Goal: Transaction & Acquisition: Purchase product/service

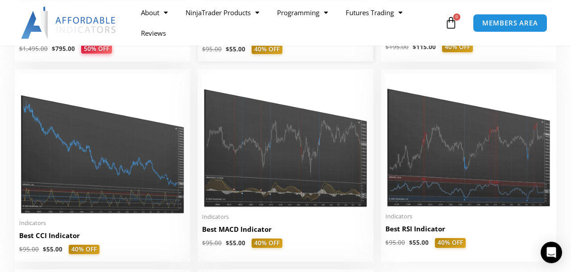
scroll to position [1810, 0]
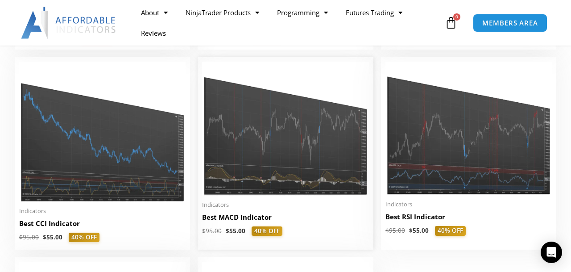
click at [287, 150] on img at bounding box center [285, 129] width 166 height 134
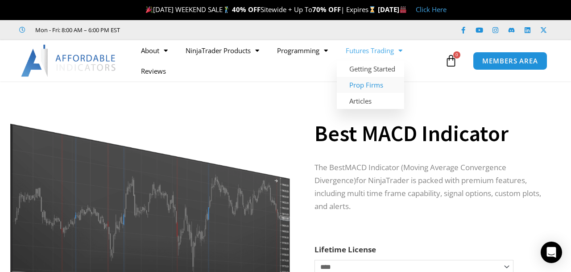
click at [376, 87] on link "Prop Firms" at bounding box center [370, 85] width 67 height 16
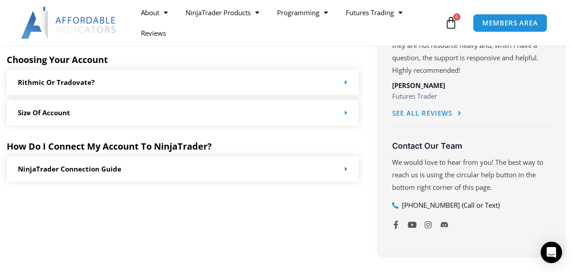
scroll to position [557, 0]
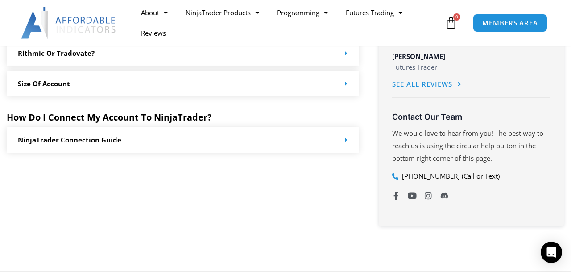
click at [86, 141] on link "NinjaTrader Connection Guide" at bounding box center [70, 139] width 104 height 9
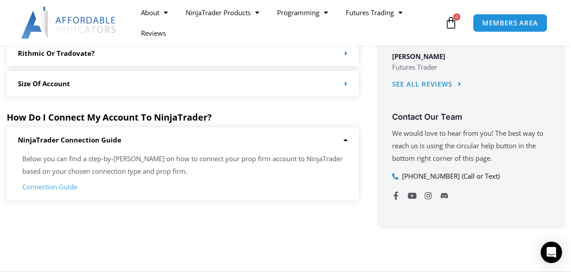
click at [49, 189] on link "Connection Guide" at bounding box center [49, 186] width 55 height 9
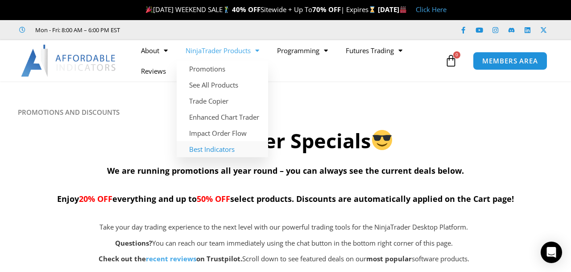
click at [224, 152] on link "Best Indicators" at bounding box center [222, 149] width 91 height 16
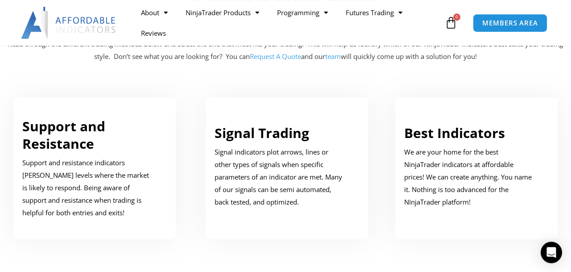
scroll to position [464, 0]
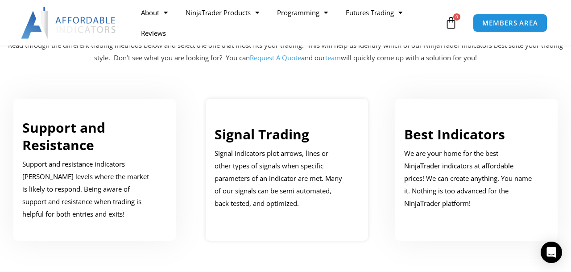
click at [289, 168] on p "Signal indicators plot arrows, lines or other types of signals when specific pa…" at bounding box center [280, 178] width 131 height 62
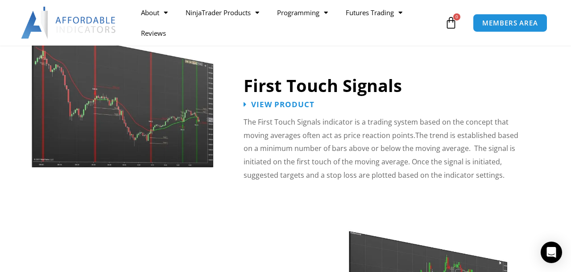
scroll to position [1367, 0]
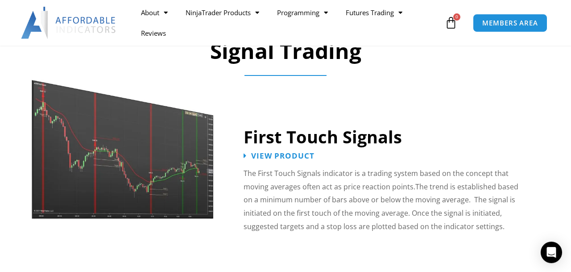
click at [146, 152] on img at bounding box center [123, 140] width 184 height 158
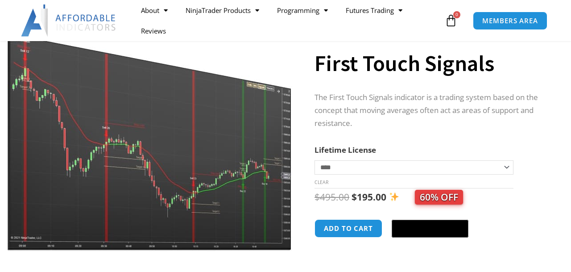
scroll to position [93, 0]
click at [187, 162] on img at bounding box center [150, 127] width 287 height 247
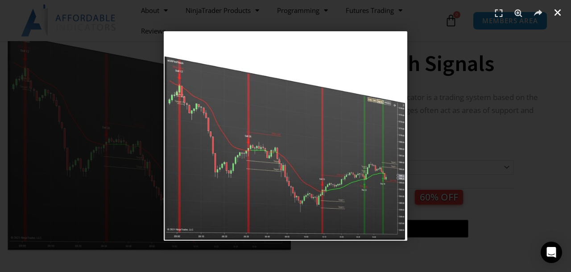
click at [557, 12] on icon "Close (Esc)" at bounding box center [557, 12] width 9 height 9
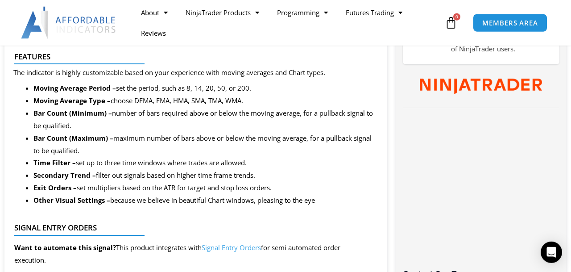
scroll to position [464, 0]
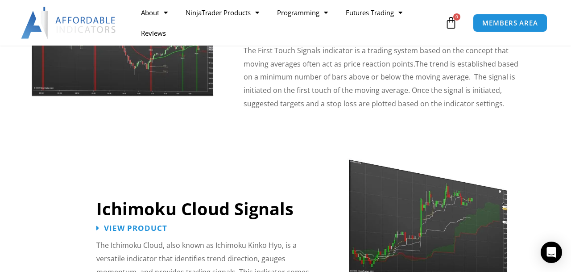
scroll to position [1552, 0]
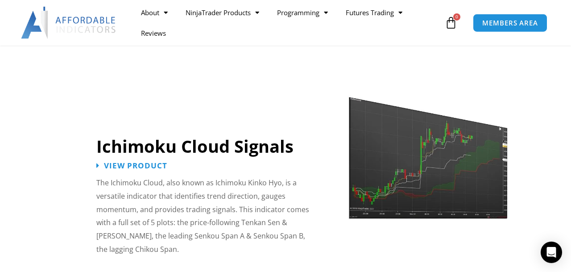
click at [406, 166] on img at bounding box center [428, 150] width 160 height 137
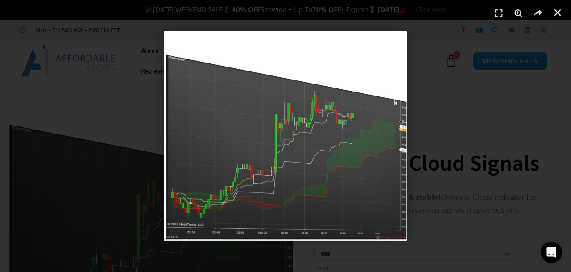
click at [559, 15] on icon "Close (Esc)" at bounding box center [557, 12] width 9 height 9
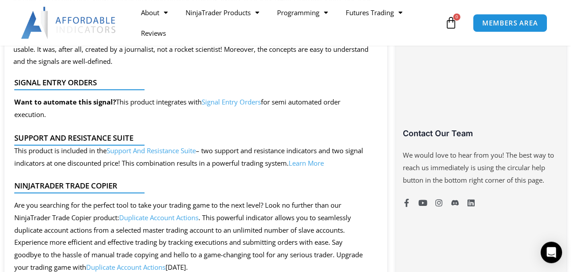
scroll to position [650, 0]
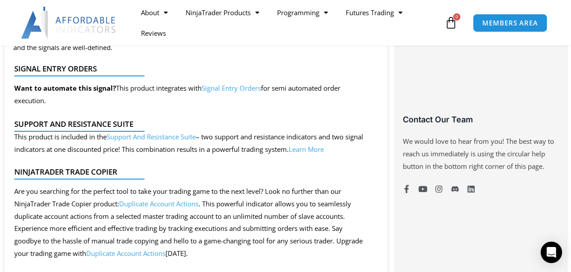
click at [324, 152] on link "Learn More" at bounding box center [306, 149] width 35 height 9
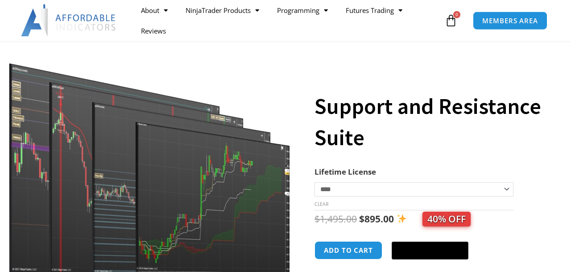
scroll to position [93, 0]
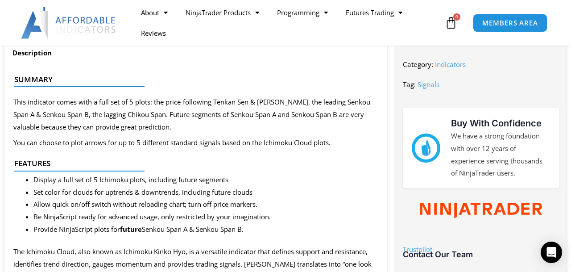
scroll to position [557, 0]
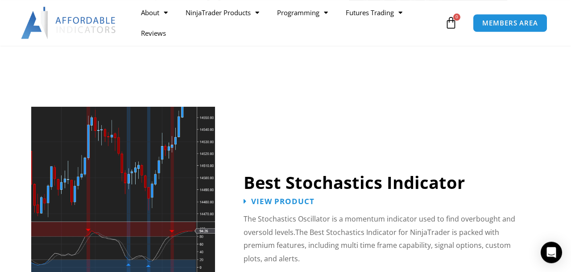
scroll to position [1784, 0]
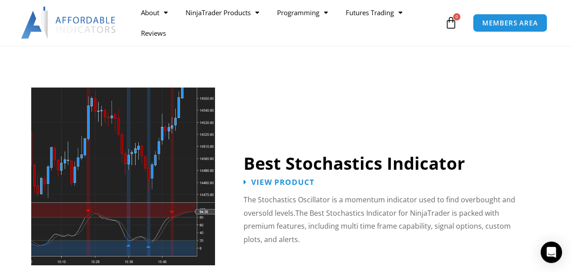
click at [161, 134] on img at bounding box center [123, 176] width 184 height 178
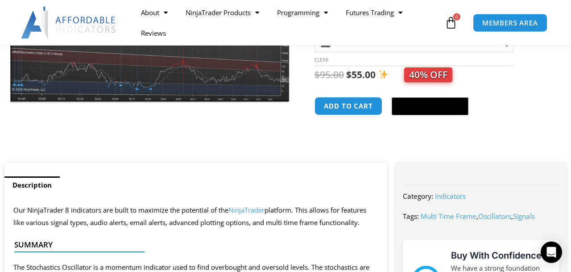
scroll to position [139, 0]
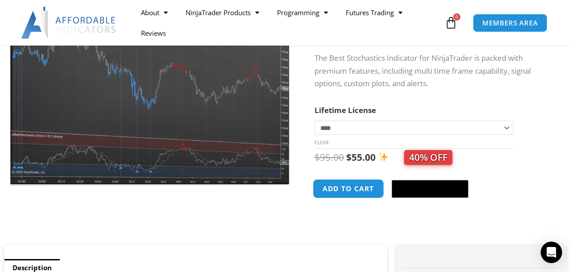
click at [358, 188] on button "Add to cart" at bounding box center [348, 188] width 71 height 19
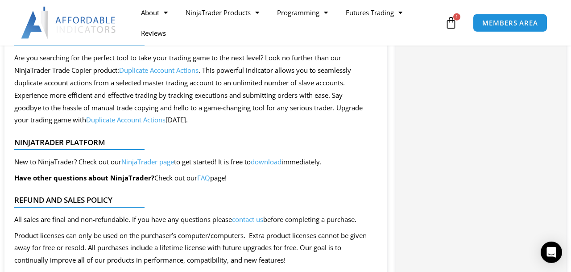
scroll to position [928, 0]
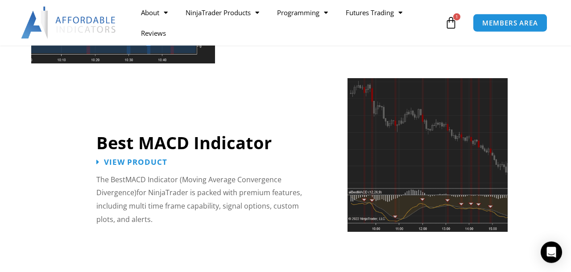
scroll to position [1970, 0]
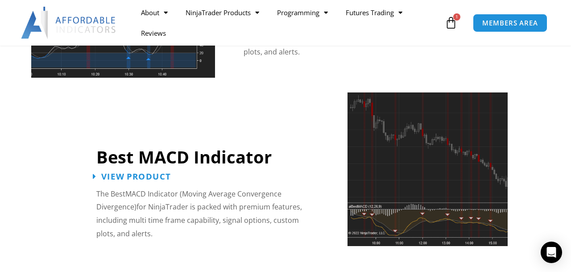
click at [155, 172] on span "View Product" at bounding box center [136, 176] width 70 height 8
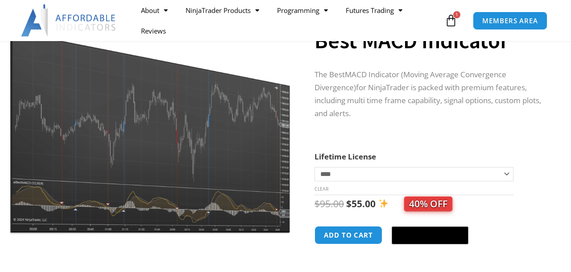
scroll to position [93, 0]
click at [360, 239] on button "Add to cart" at bounding box center [348, 234] width 71 height 19
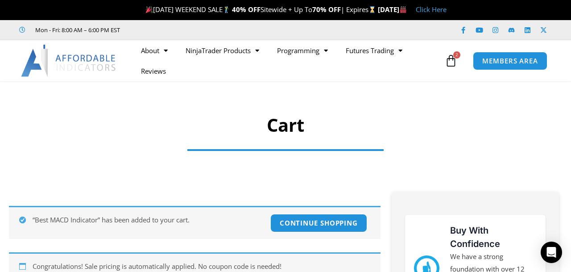
scroll to position [46, 0]
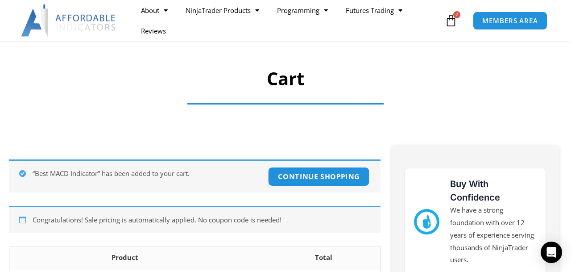
click at [312, 177] on link "Continue shopping" at bounding box center [319, 176] width 102 height 19
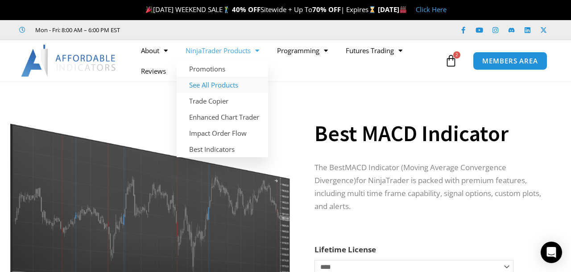
click at [217, 85] on link "See All Products" at bounding box center [222, 85] width 91 height 16
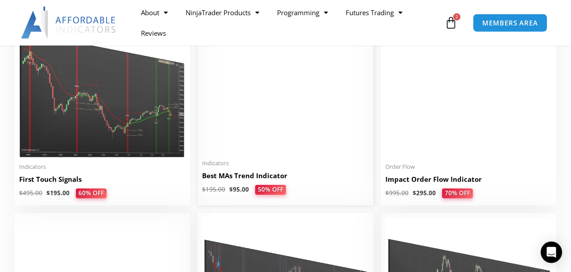
scroll to position [1439, 0]
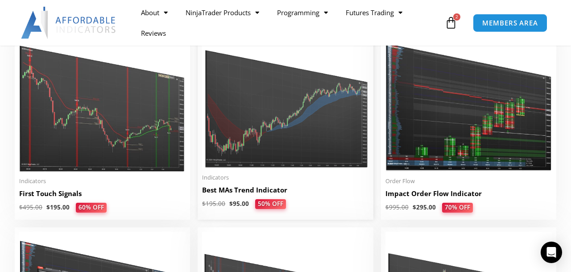
click at [332, 139] on img at bounding box center [285, 99] width 166 height 140
click at [286, 128] on img at bounding box center [285, 99] width 166 height 140
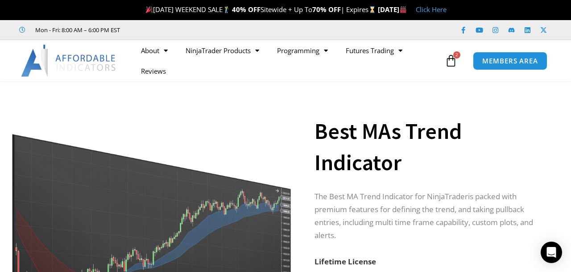
click at [455, 54] on span "2" at bounding box center [456, 54] width 7 height 7
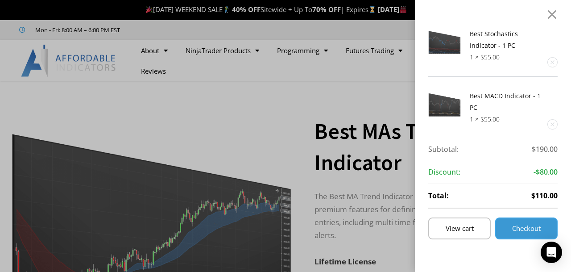
click at [522, 229] on span "Checkout" at bounding box center [526, 228] width 29 height 7
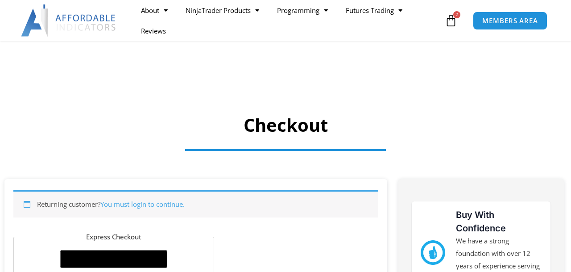
select select "**"
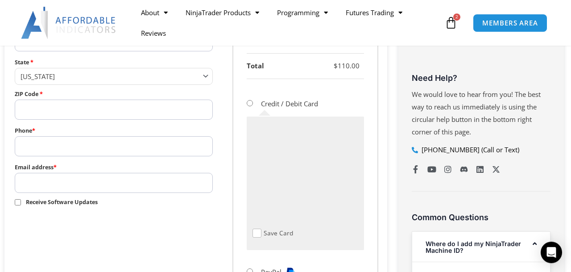
scroll to position [418, 0]
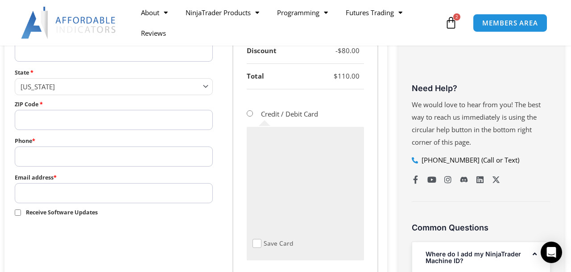
click at [259, 242] on span "Checkout" at bounding box center [257, 243] width 9 height 9
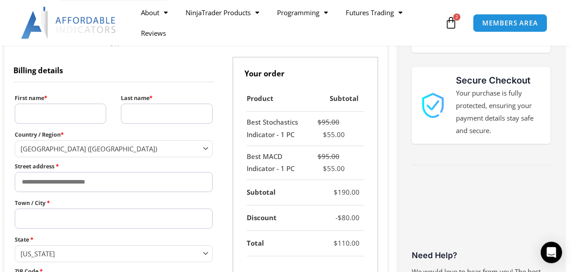
scroll to position [232, 0]
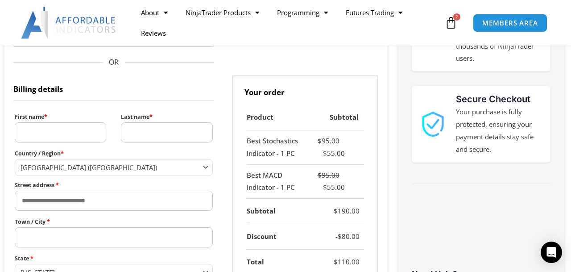
click at [79, 133] on input "First name *" at bounding box center [60, 132] width 91 height 20
type input "****"
type input "**"
type input "**********"
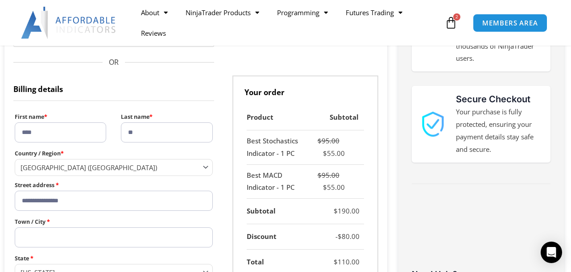
type input "**********"
select select "**"
type input "*****"
type input "**********"
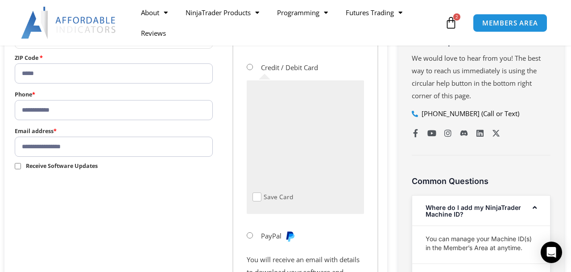
scroll to position [603, 0]
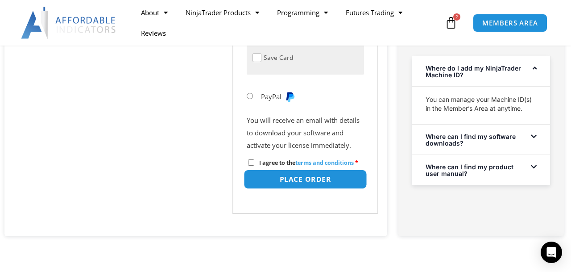
click at [303, 176] on button "Place order" at bounding box center [305, 179] width 123 height 19
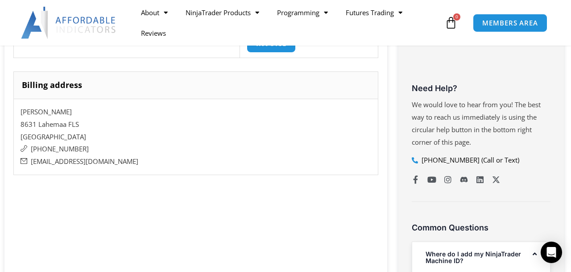
scroll to position [278, 0]
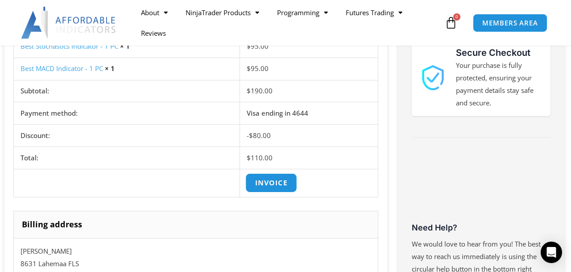
click at [275, 183] on link "Invoice" at bounding box center [271, 182] width 52 height 19
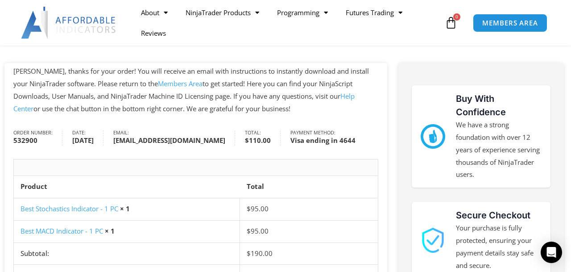
scroll to position [93, 0]
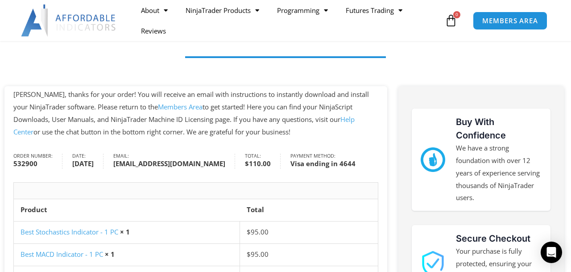
click at [541, 57] on section "Checkout" at bounding box center [285, 34] width 571 height 93
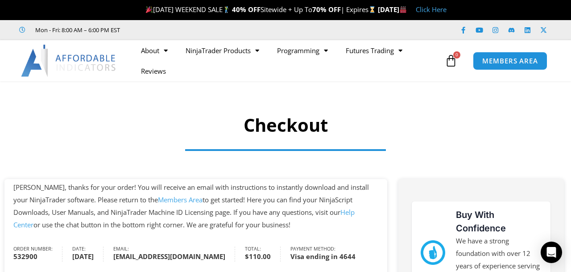
click at [417, 25] on div "Facebook-f Youtube Instagram Linkedin X-twitter" at bounding box center [466, 30] width 171 height 16
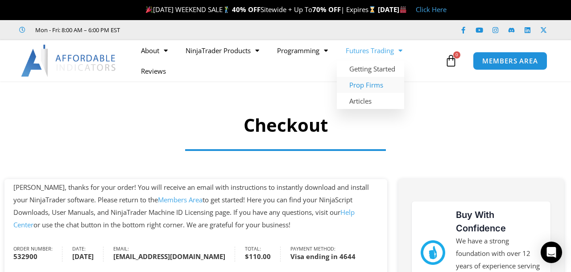
click at [373, 85] on link "Prop Firms" at bounding box center [370, 85] width 67 height 16
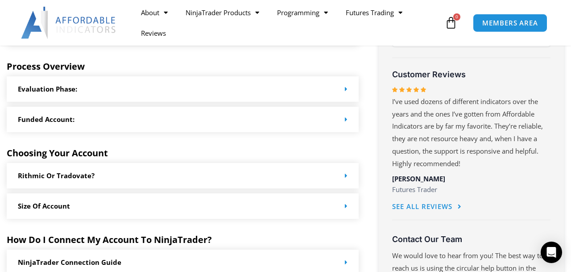
scroll to position [418, 0]
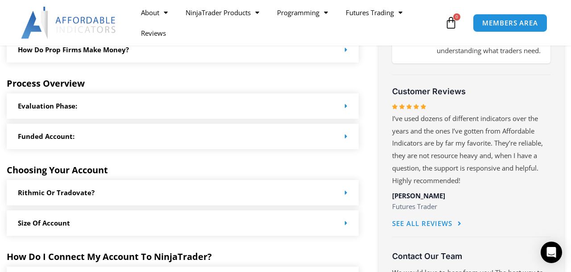
click at [345, 136] on icon at bounding box center [346, 136] width 3 height 7
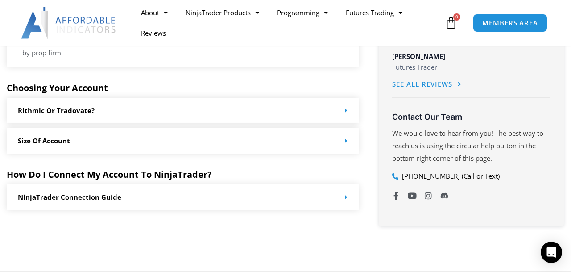
scroll to position [603, 0]
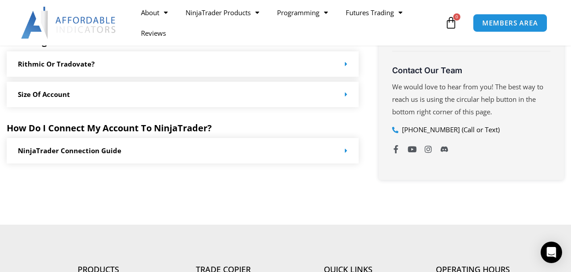
click at [279, 159] on div "NinjaTrader Connection Guide" at bounding box center [183, 150] width 352 height 25
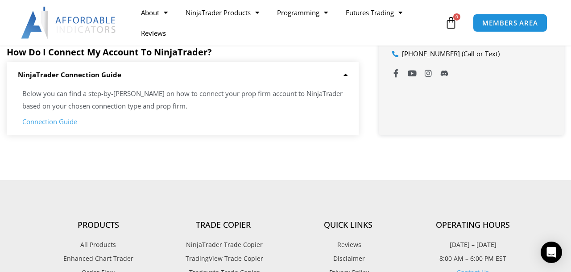
scroll to position [743, 0]
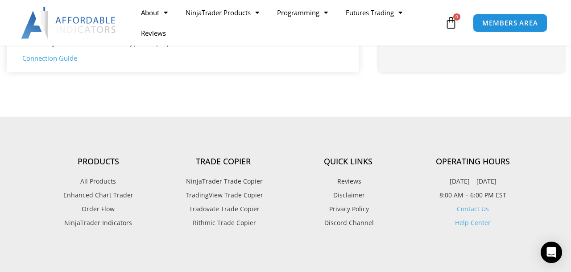
click at [62, 57] on link "Connection Guide" at bounding box center [49, 58] width 55 height 9
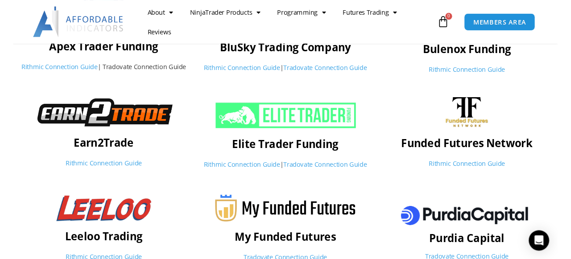
scroll to position [278, 0]
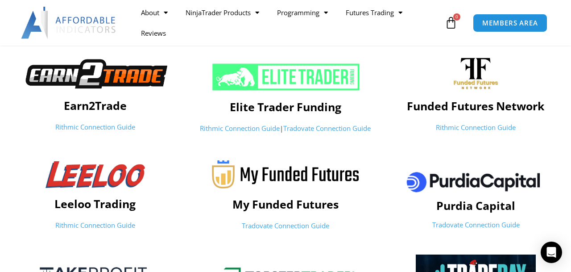
click at [345, 38] on ul "About Contact Us Premium Support Team Partners NinjaTrader NinjaTrader FAQ Ninj…" at bounding box center [287, 22] width 311 height 41
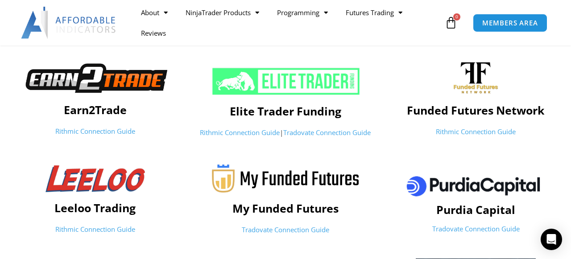
click at [475, 131] on link "Rithmic Connection Guide" at bounding box center [476, 131] width 80 height 9
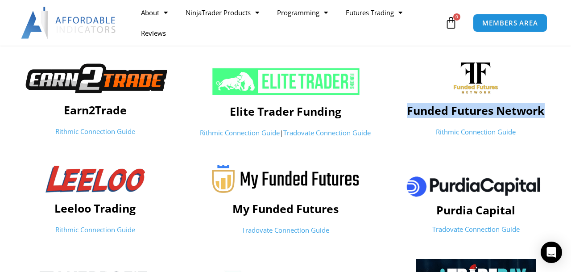
drag, startPoint x: 407, startPoint y: 111, endPoint x: 548, endPoint y: 107, distance: 141.5
click at [548, 107] on h4 "Funded Futures Network" at bounding box center [476, 110] width 182 height 13
copy h4 "Funded Futures Network"
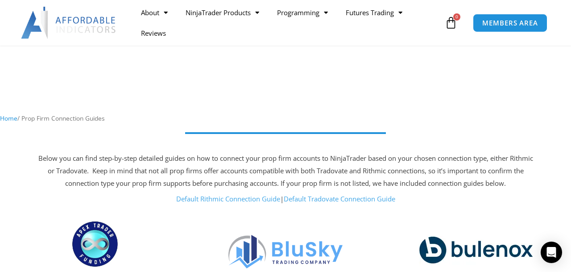
scroll to position [186, 0]
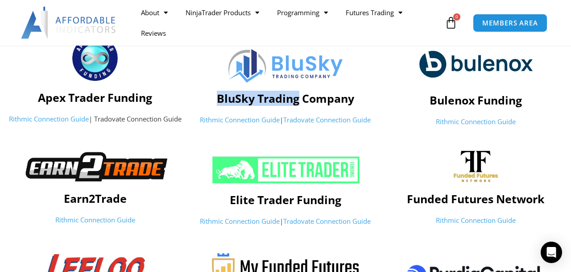
drag, startPoint x: 215, startPoint y: 98, endPoint x: 299, endPoint y: 102, distance: 84.0
click at [299, 102] on h4 "BluSky Trading Company" at bounding box center [286, 97] width 182 height 13
copy h4 "BluSky Trading"
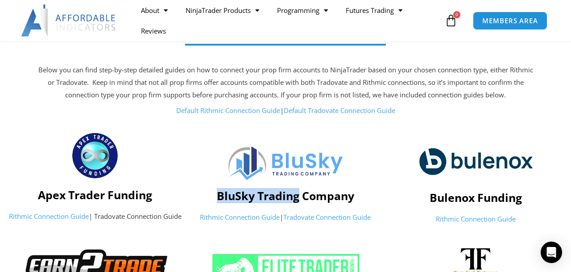
scroll to position [139, 0]
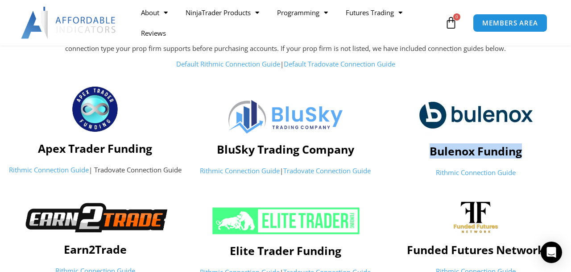
drag, startPoint x: 429, startPoint y: 150, endPoint x: 528, endPoint y: 150, distance: 98.6
click at [528, 150] on h4 "Bulenox Funding" at bounding box center [476, 150] width 182 height 13
copy h4 "Bulenox Funding"
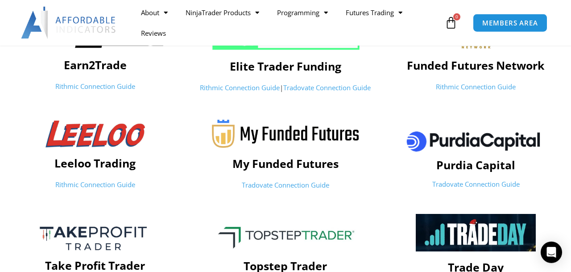
scroll to position [325, 0]
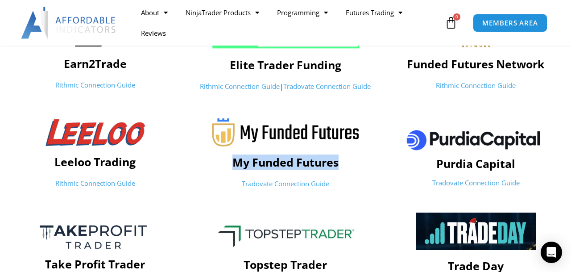
drag, startPoint x: 232, startPoint y: 159, endPoint x: 346, endPoint y: 158, distance: 113.8
click at [346, 158] on h4 "My Funded Futures" at bounding box center [286, 161] width 182 height 13
copy h4 "My Funded Futures"
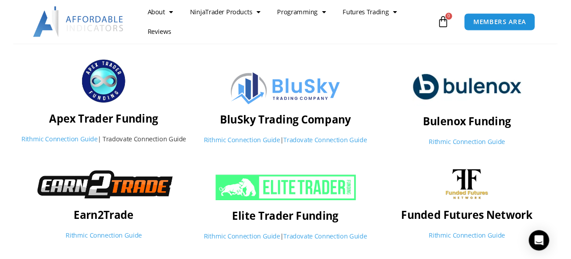
scroll to position [139, 0]
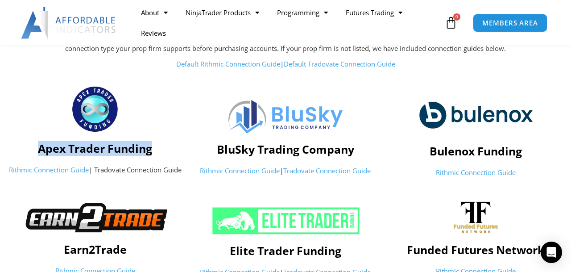
drag, startPoint x: 38, startPoint y: 151, endPoint x: 154, endPoint y: 150, distance: 116.0
click at [154, 150] on h4 "Apex Trader Funding" at bounding box center [95, 147] width 182 height 13
copy h4 "Apex Trader Funding"
